Goal: Task Accomplishment & Management: Manage account settings

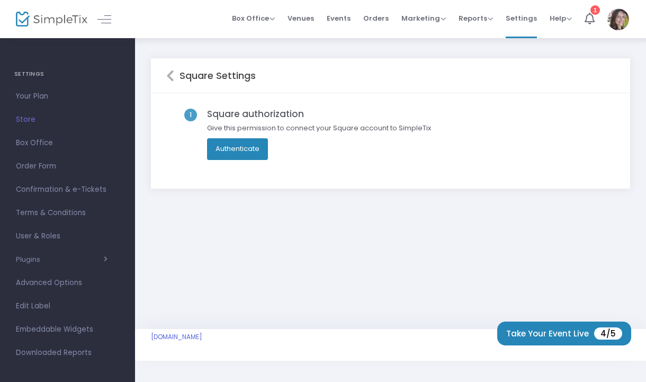
click at [240, 147] on button "Authenticate" at bounding box center [237, 148] width 61 height 21
click at [265, 150] on button "Authenticate" at bounding box center [237, 148] width 61 height 21
click at [167, 77] on icon at bounding box center [170, 75] width 8 height 13
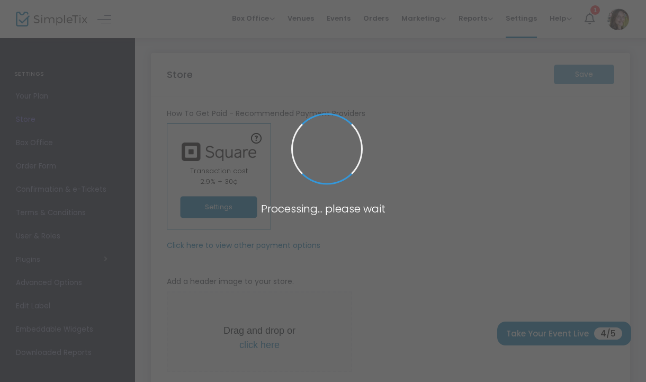
type input "https://MaggieTharpTheBand"
radio input "true"
radio input "false"
radio input "true"
type input "Maggie Tharp The Band"
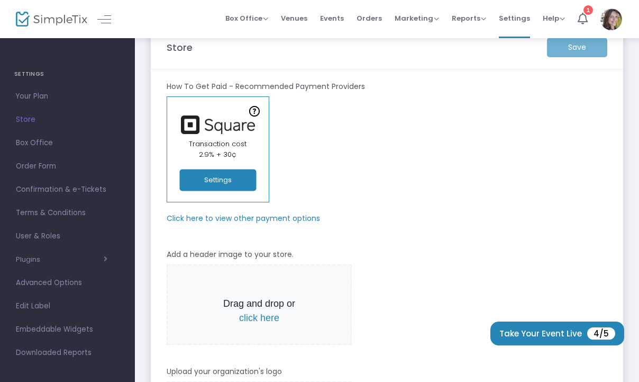
scroll to position [41, 0]
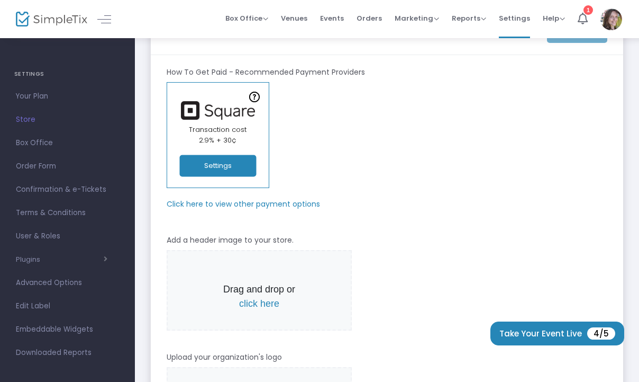
click at [267, 199] on m-panel-subtitle "Click here to view other payment options" at bounding box center [244, 204] width 154 height 11
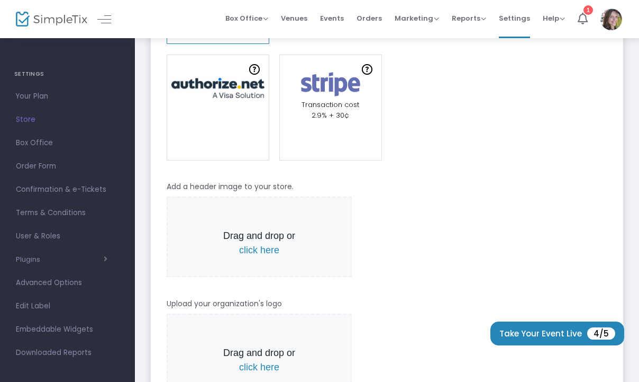
scroll to position [186, 0]
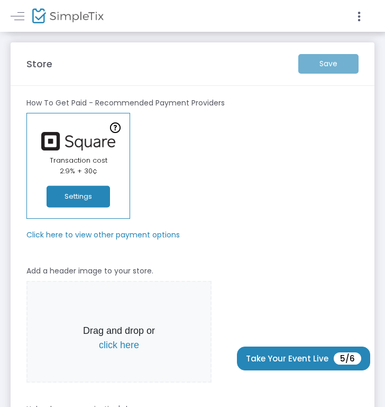
click at [238, 63] on div "Save" at bounding box center [328, 64] width 71 height 20
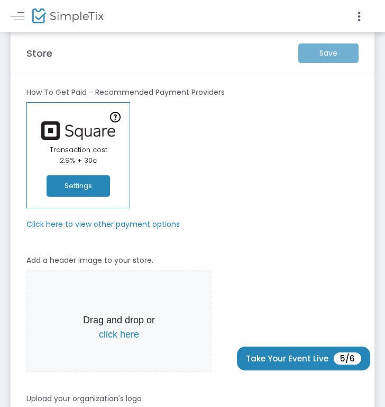
click at [238, 54] on div "Save" at bounding box center [328, 53] width 71 height 20
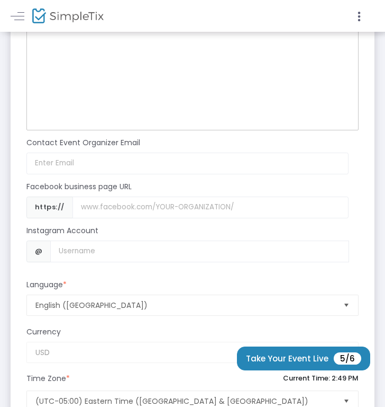
scroll to position [1157, 0]
